Goal: Navigation & Orientation: Understand site structure

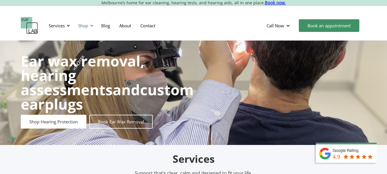
click at [86, 24] on div "Shop" at bounding box center [83, 26] width 10 height 6
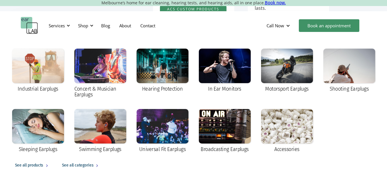
scroll to position [325, 0]
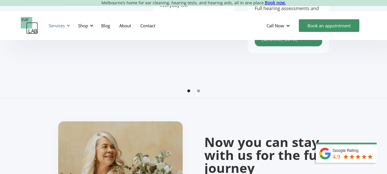
click at [55, 25] on div "Services" at bounding box center [57, 26] width 16 height 6
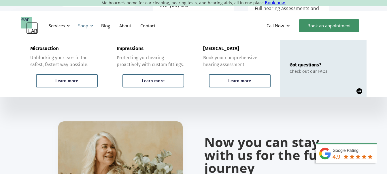
click at [86, 26] on div "Shop" at bounding box center [83, 26] width 10 height 6
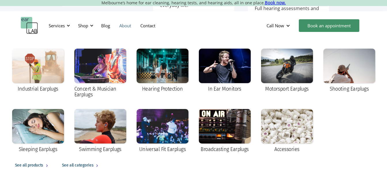
click at [124, 24] on link "About" at bounding box center [125, 25] width 21 height 17
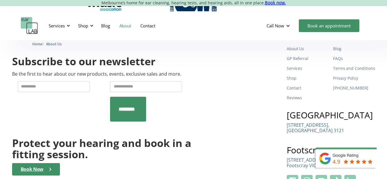
scroll to position [936, 0]
